Goal: Ask a question

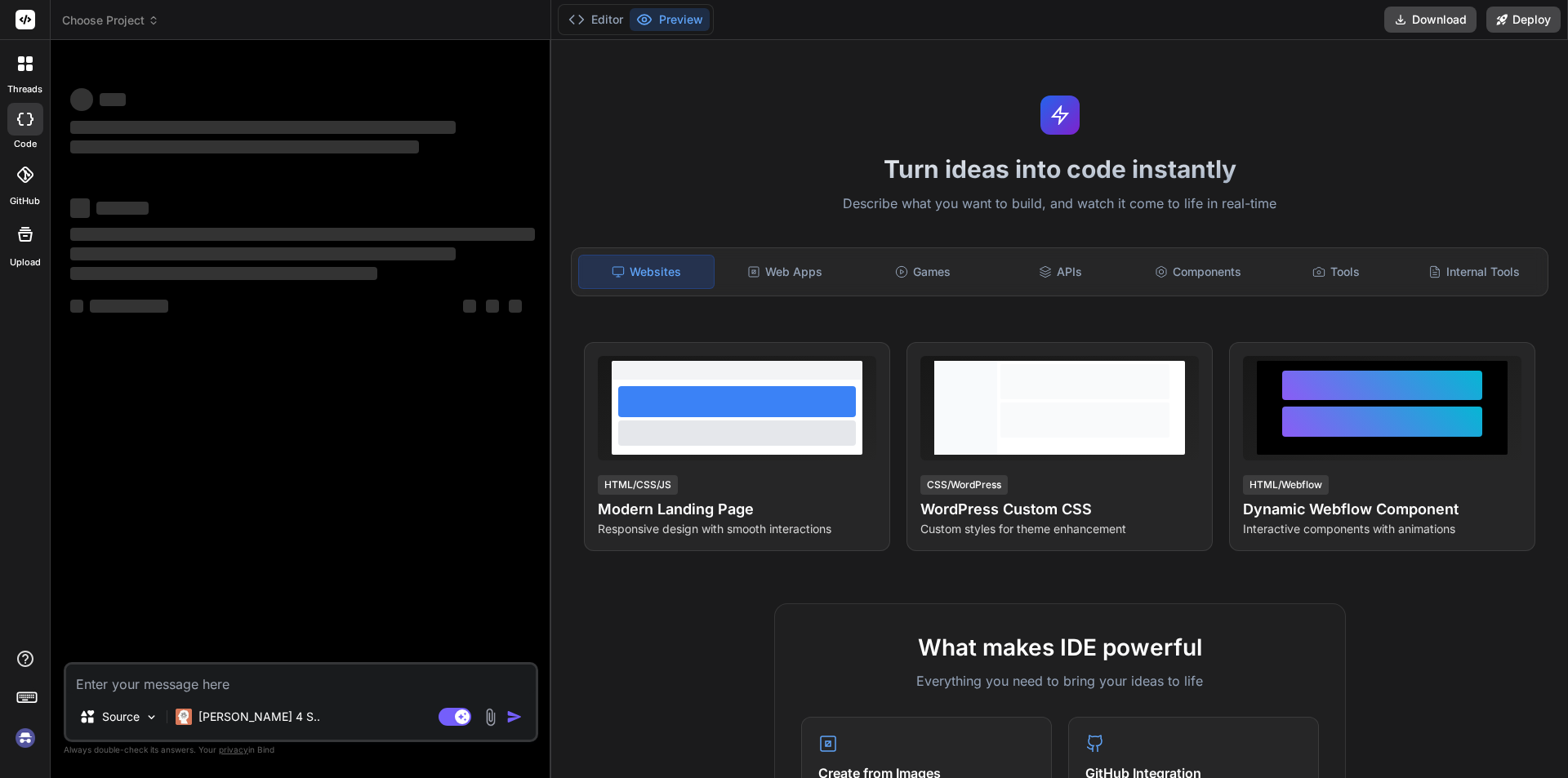
type textarea "x"
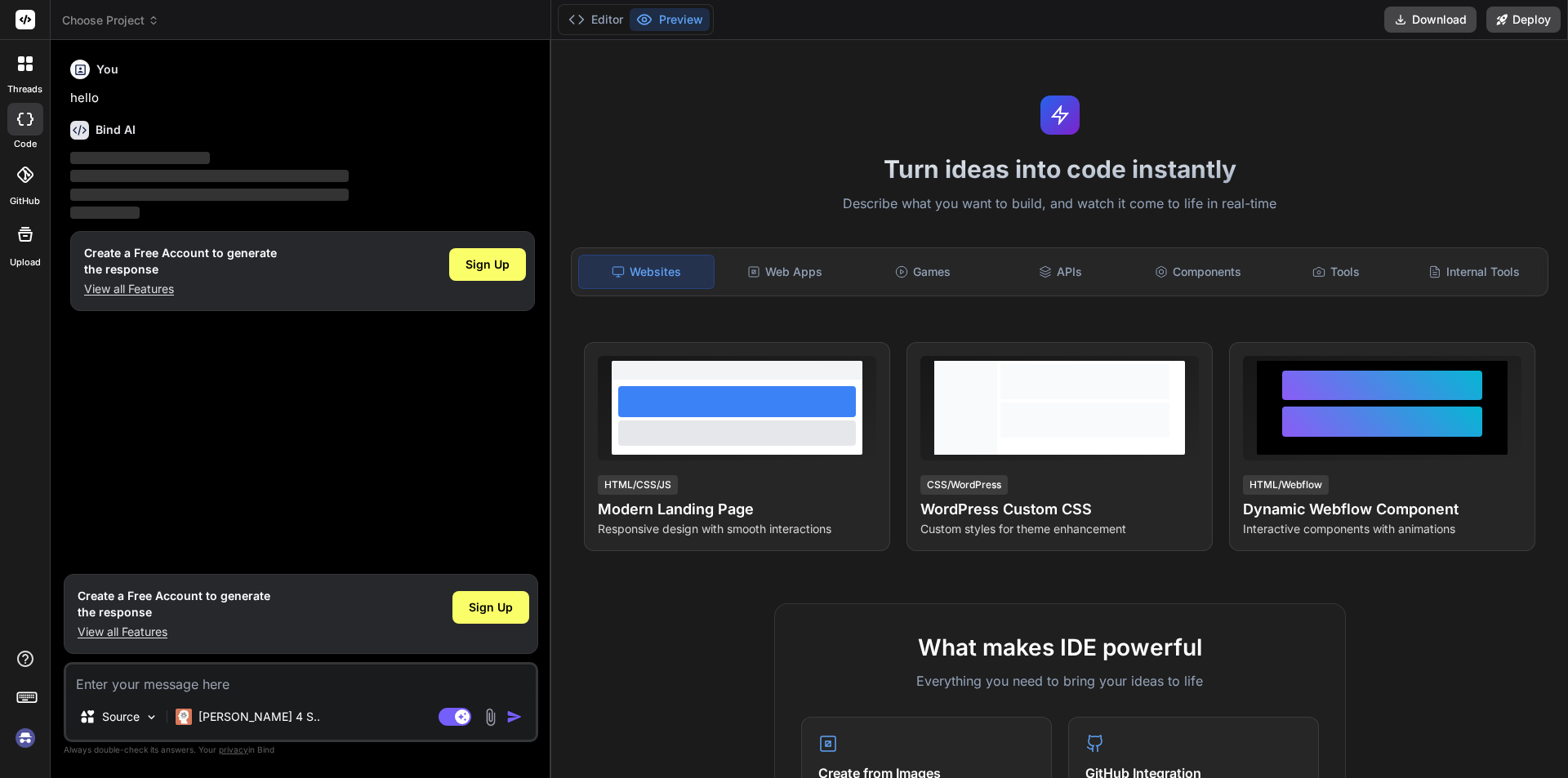
click at [168, 688] on textarea at bounding box center [301, 679] width 470 height 29
paste textarea "ive 20 MCQ for SCSS(sassy Cascading style sheet)"
type textarea "ive 20 MCQ for SCSS(sassy Cascading style sheet)"
type textarea "x"
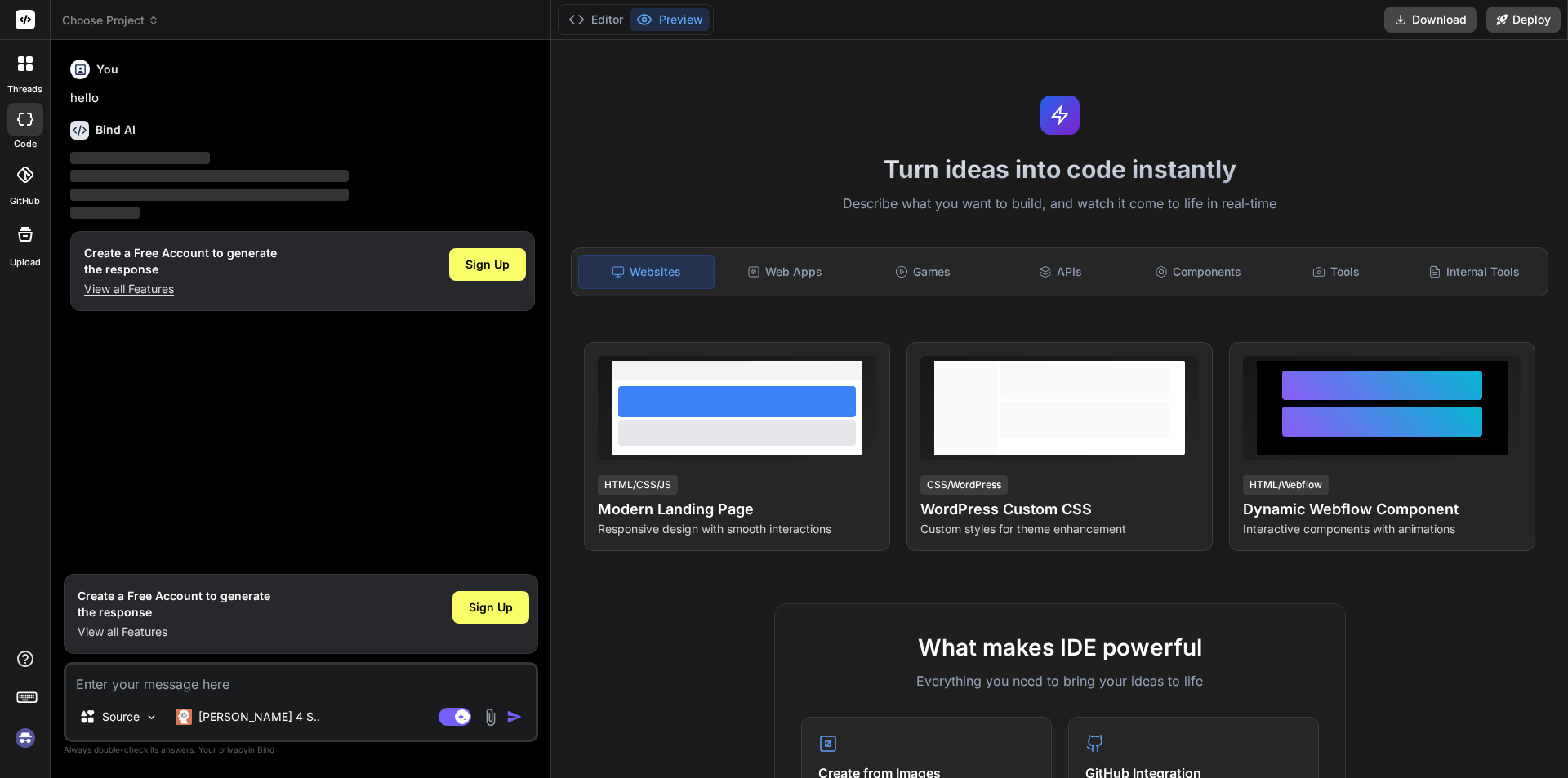
type textarea "g"
type textarea "x"
paste textarea "ive 20 MCQ for SCSS(sassy Cascading style sheet)"
type textarea "give 20 MCQ for SCSS(sassy Cascading style sheet)"
type textarea "x"
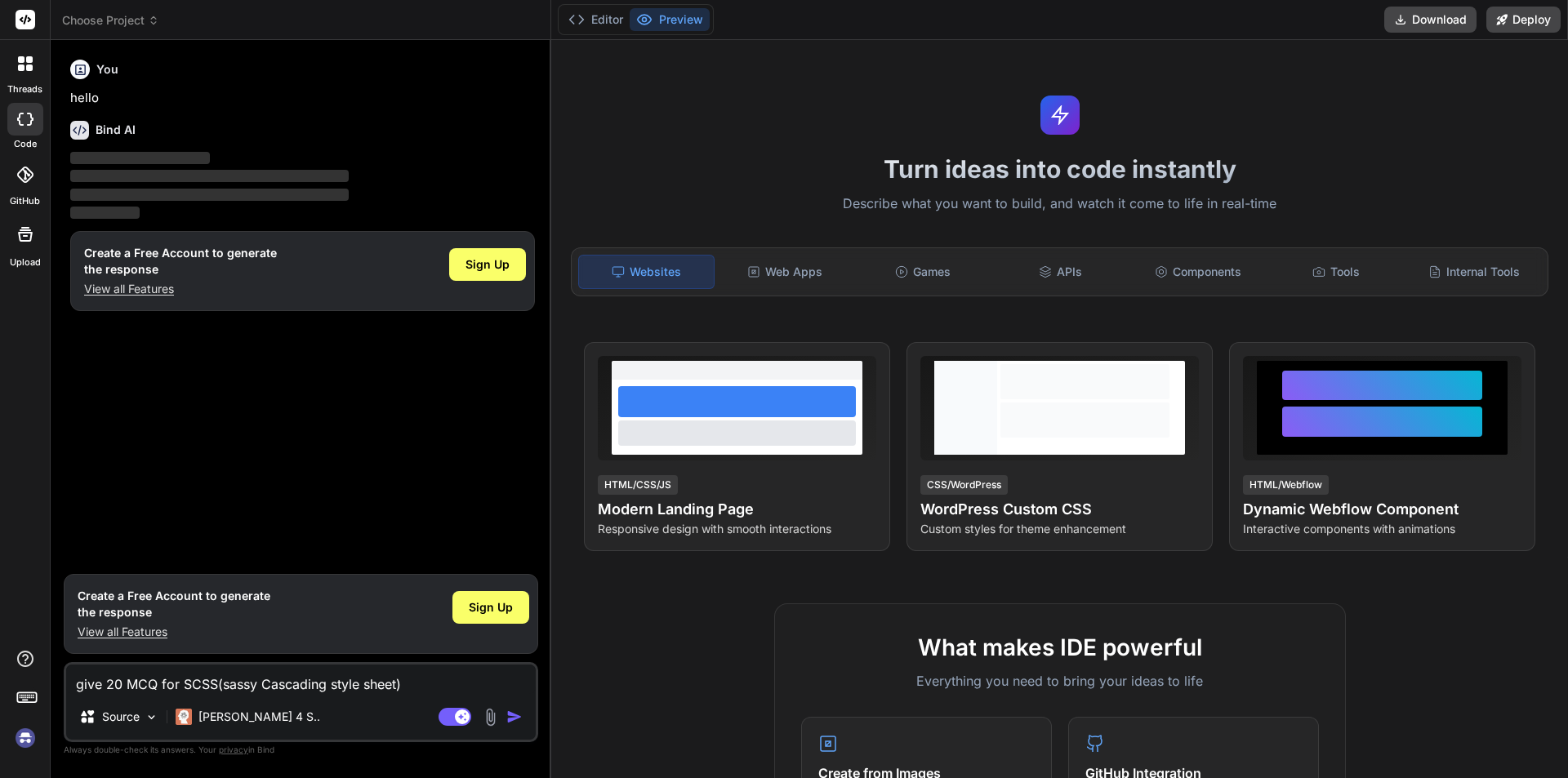
type textarea "give 20 MCQ for SCSS(sassy Cascading style sheet)"
click at [518, 718] on img "button" at bounding box center [514, 716] width 17 height 17
